Goal: Information Seeking & Learning: Learn about a topic

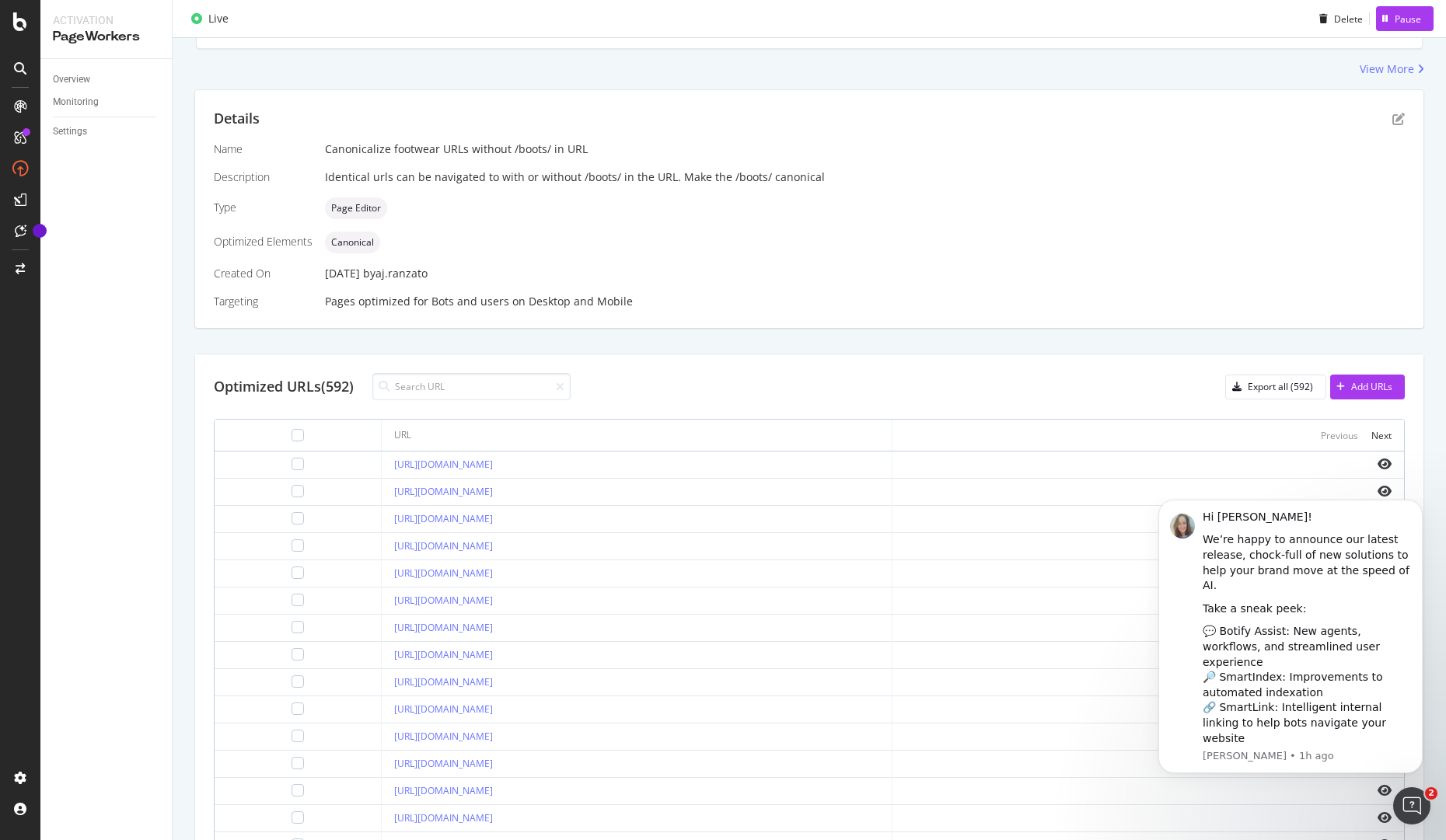
scroll to position [229, 0]
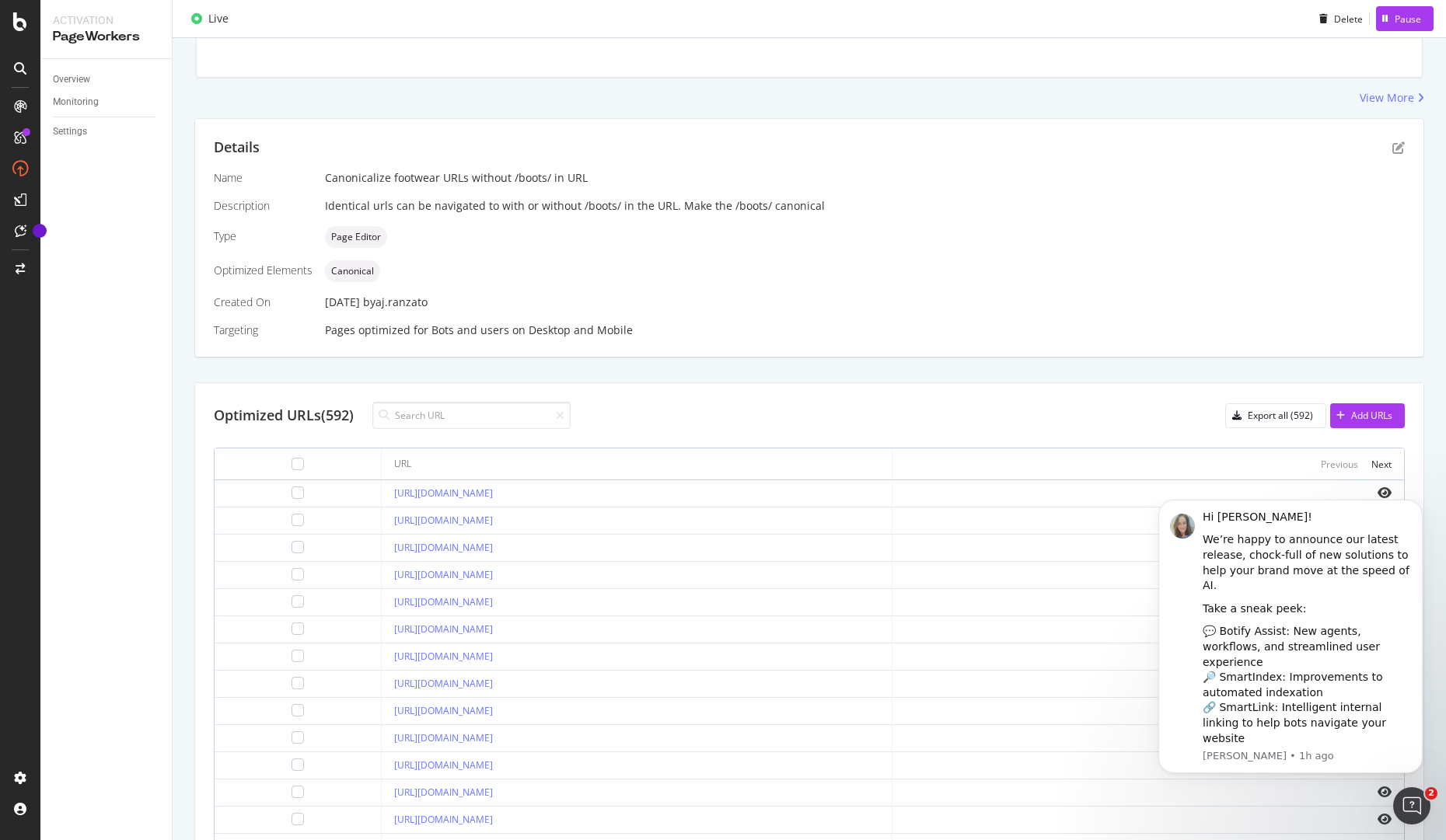
drag, startPoint x: 348, startPoint y: 177, endPoint x: 505, endPoint y: 196, distance: 158.1
click at [505, 196] on div "Name Canonicalize footwear URLs without /boots/ in URL Description Identical ur…" at bounding box center [809, 254] width 1191 height 168
click at [494, 180] on div "Canonicalize footwear URLs without /boots/ in URL" at bounding box center [864, 177] width 1080 height 16
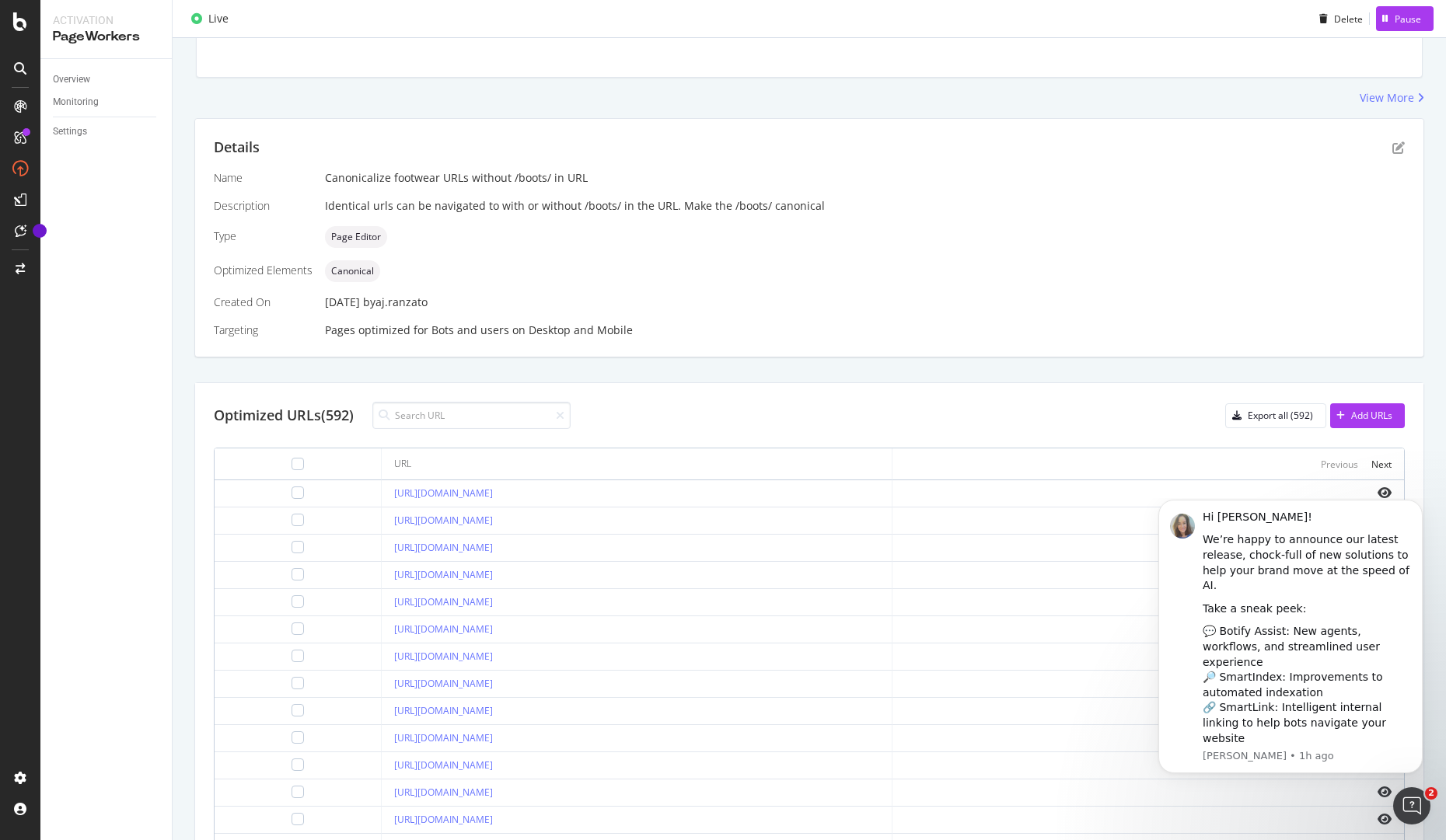
click at [533, 210] on div "Identical urls can be navigated to with or without /boots/ in the URL. Make the…" at bounding box center [864, 205] width 1080 height 16
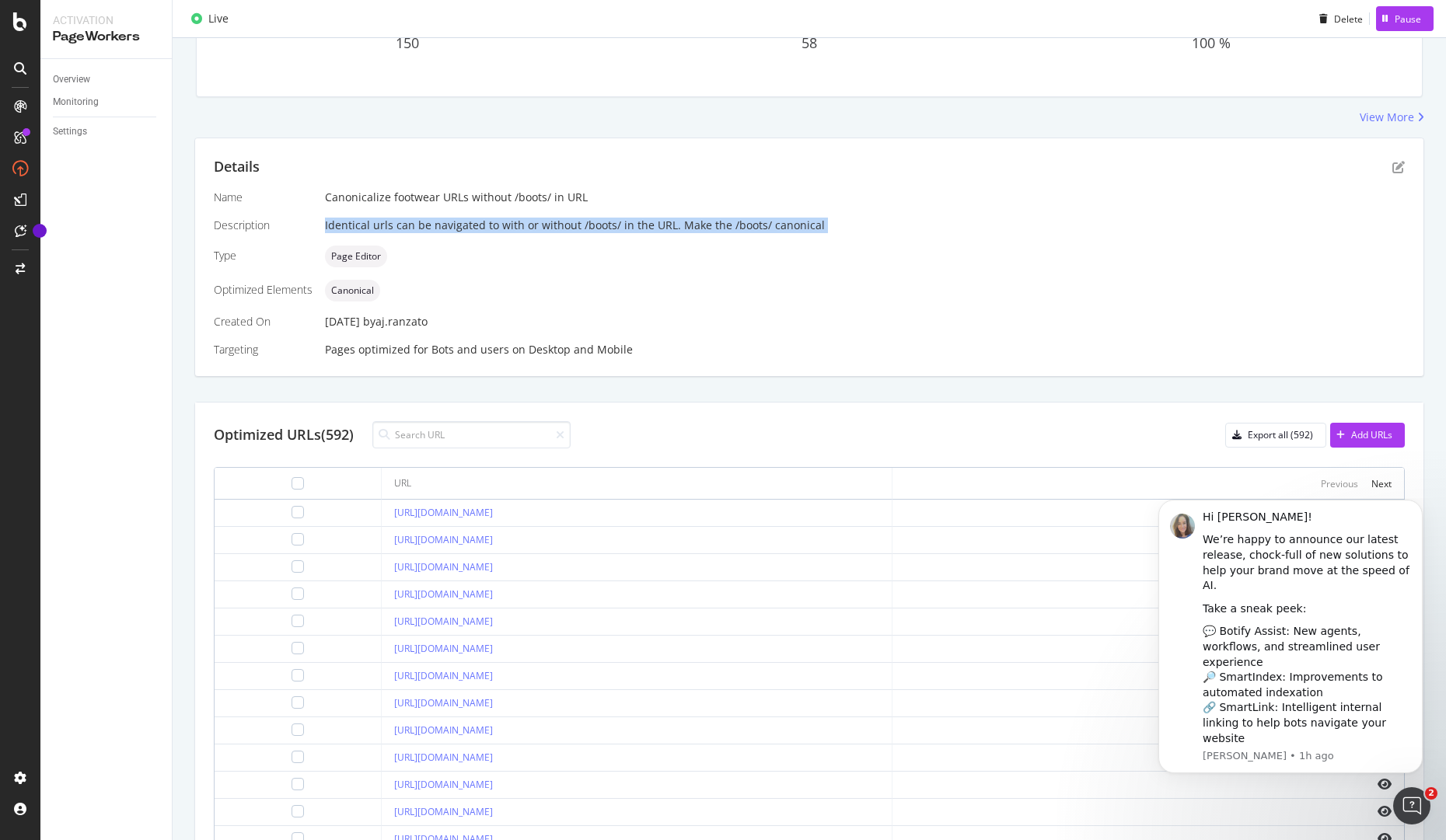
scroll to position [207, 0]
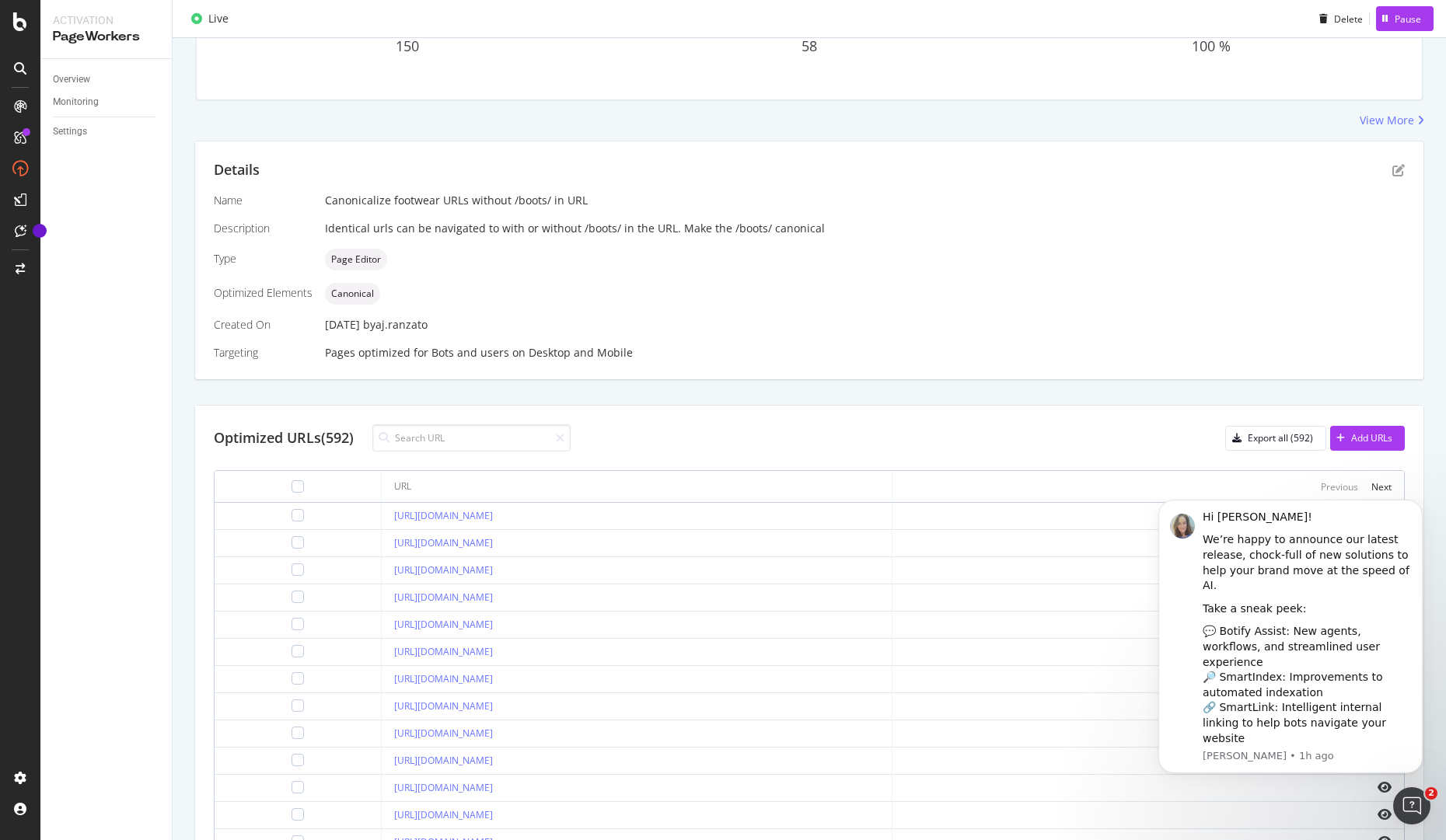
click at [822, 231] on div "Identical urls can be navigated to with or without /boots/ in the URL. Make the…" at bounding box center [864, 228] width 1080 height 16
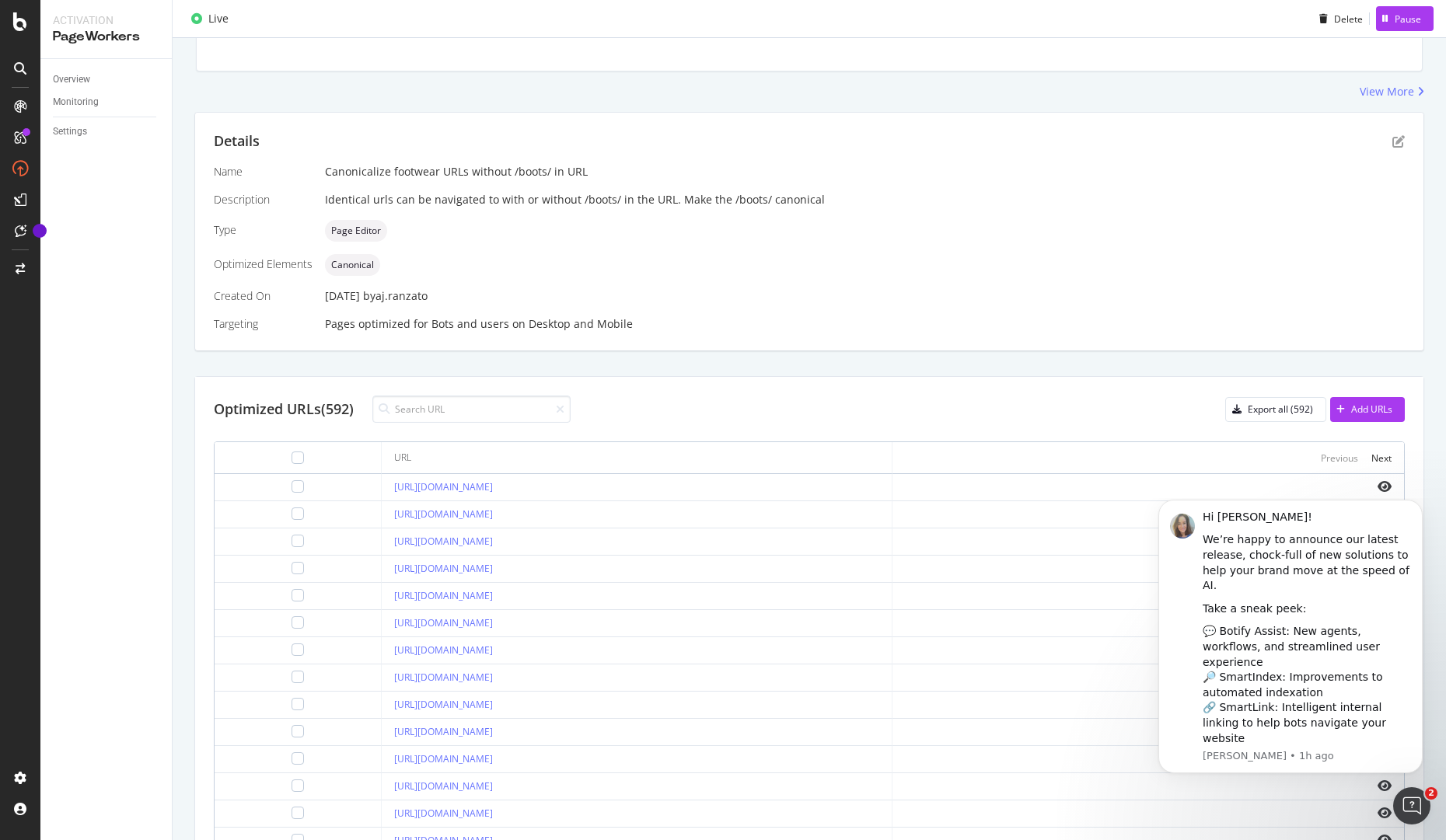
scroll to position [217, 0]
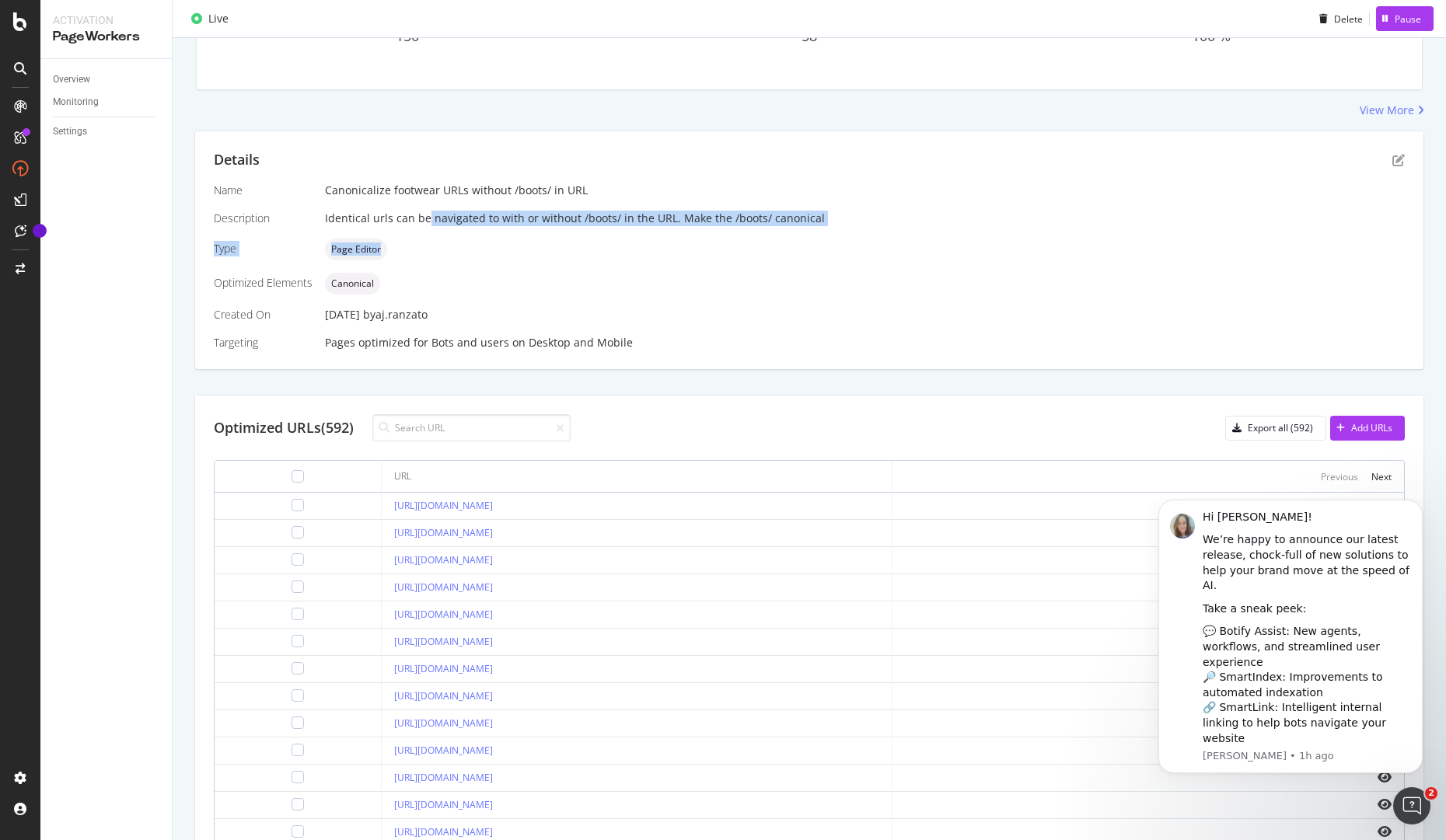
drag, startPoint x: 425, startPoint y: 212, endPoint x: 727, endPoint y: 250, distance: 304.4
click at [727, 250] on div "Name Canonicalize footwear URLs without /boots/ in URL Description Identical ur…" at bounding box center [809, 267] width 1191 height 168
click at [750, 250] on div "Page Editor" at bounding box center [864, 250] width 1080 height 22
click at [876, 225] on div "Identical urls can be navigated to with or without /boots/ in the URL. Make the…" at bounding box center [864, 218] width 1080 height 16
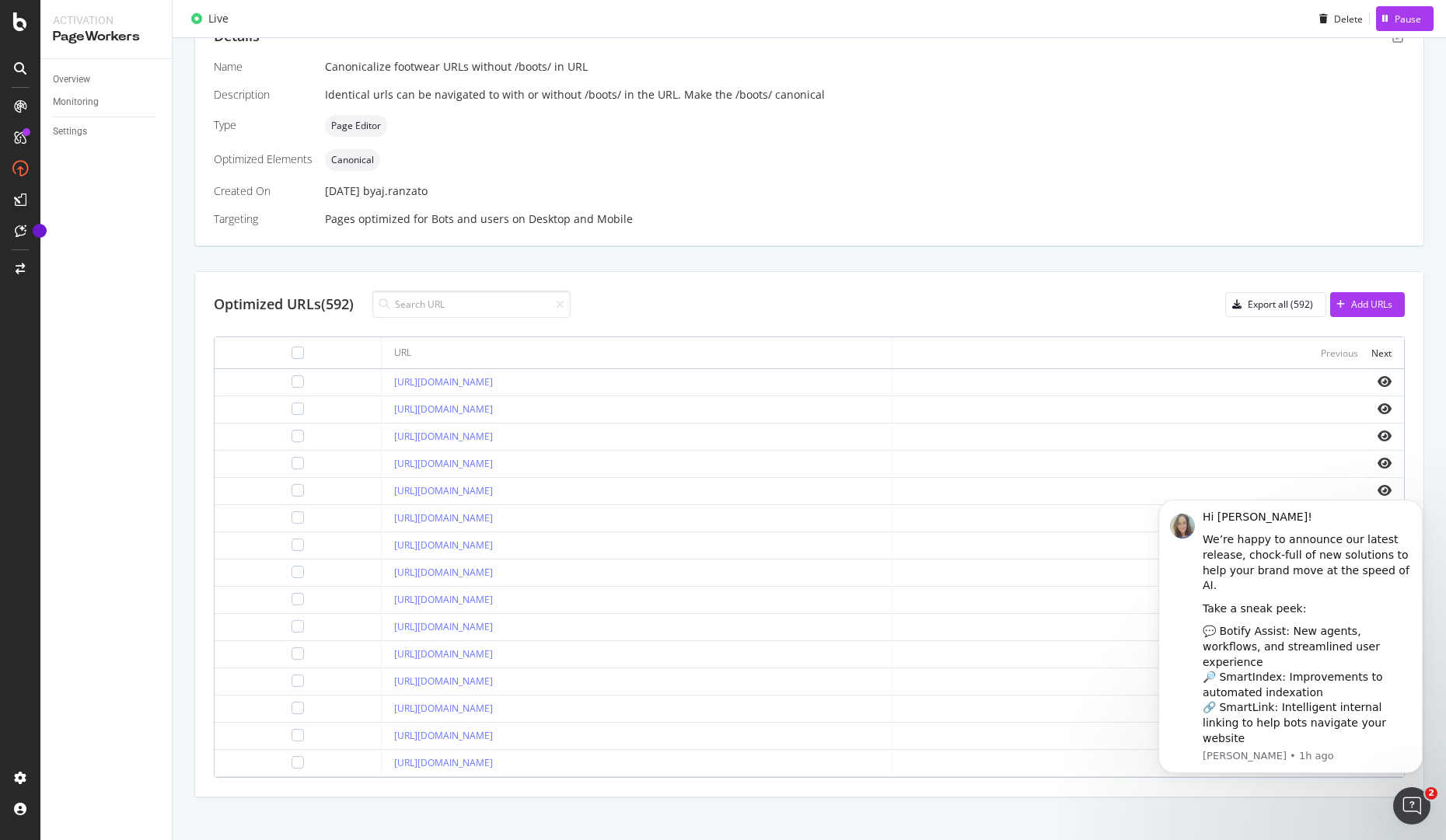
scroll to position [348, 0]
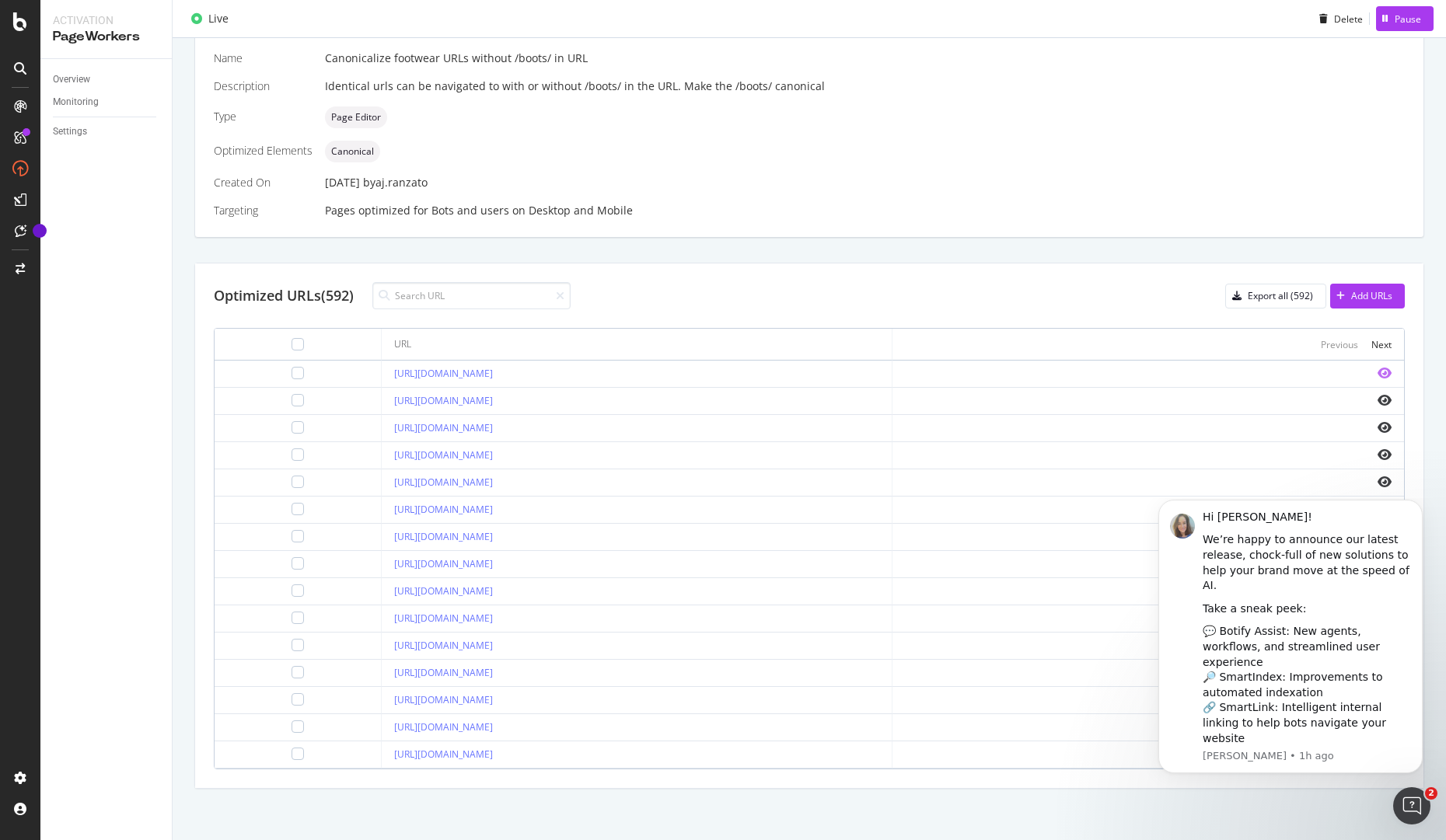
click at [1383, 372] on icon "eye" at bounding box center [1384, 372] width 14 height 12
click at [1416, 506] on icon "Dismiss notification" at bounding box center [1417, 504] width 6 height 6
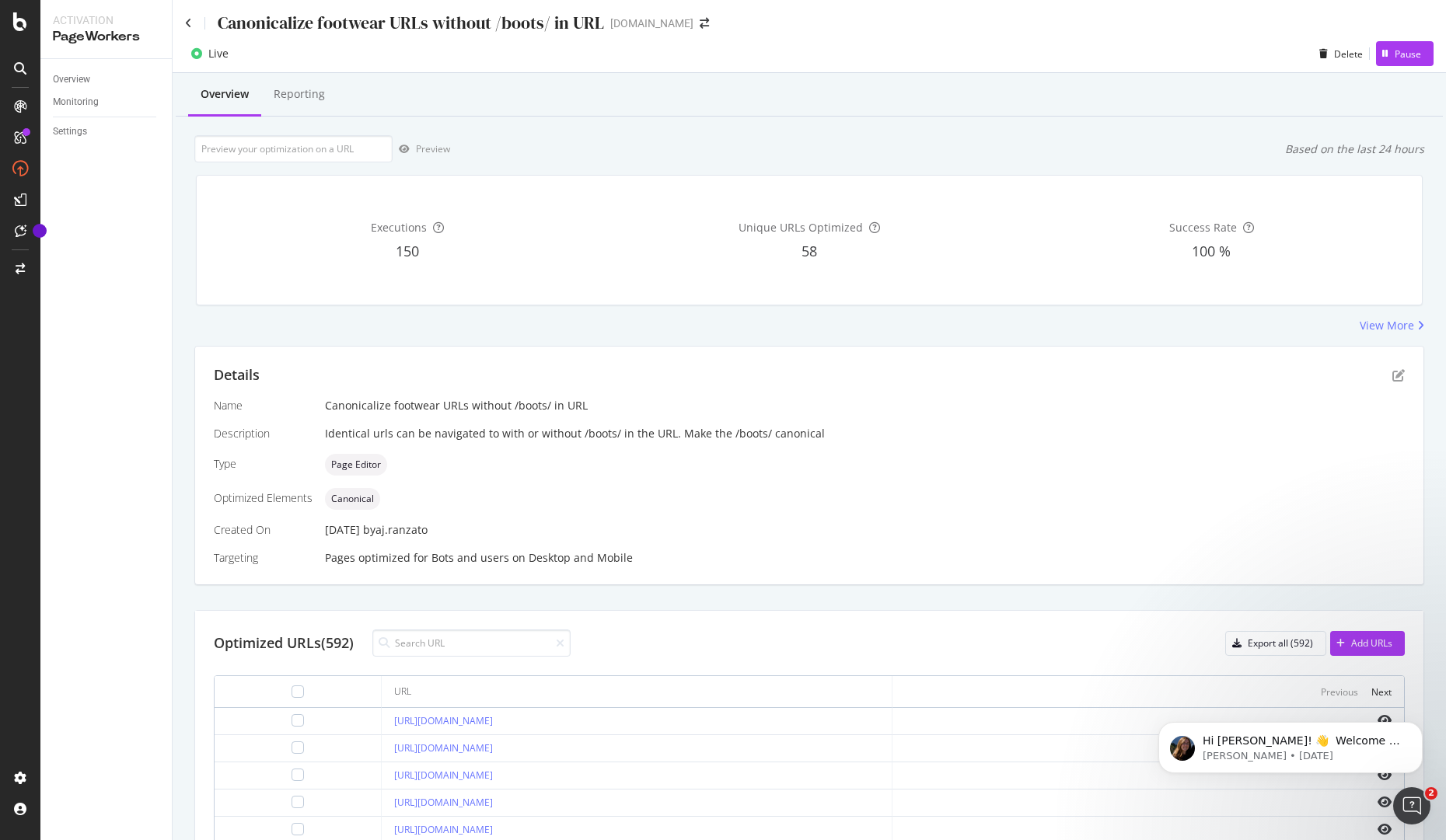
scroll to position [0, 0]
click at [484, 530] on div "01 Apr. 2025 by aj.ranzato" at bounding box center [864, 531] width 1080 height 16
click at [314, 104] on div "Reporting" at bounding box center [299, 97] width 76 height 43
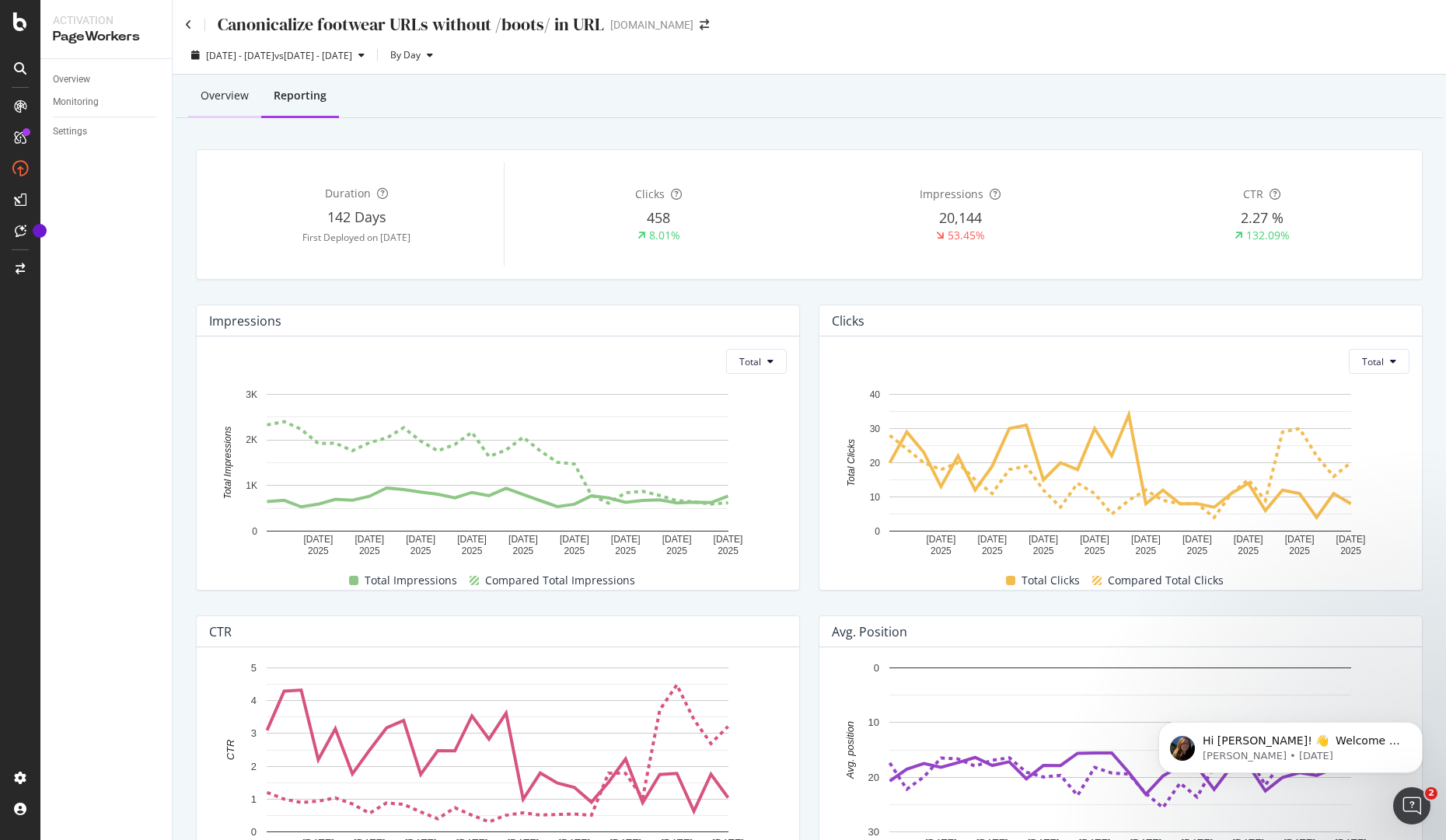
click at [229, 115] on div "Overview" at bounding box center [224, 97] width 73 height 43
